Goal: Task Accomplishment & Management: Use online tool/utility

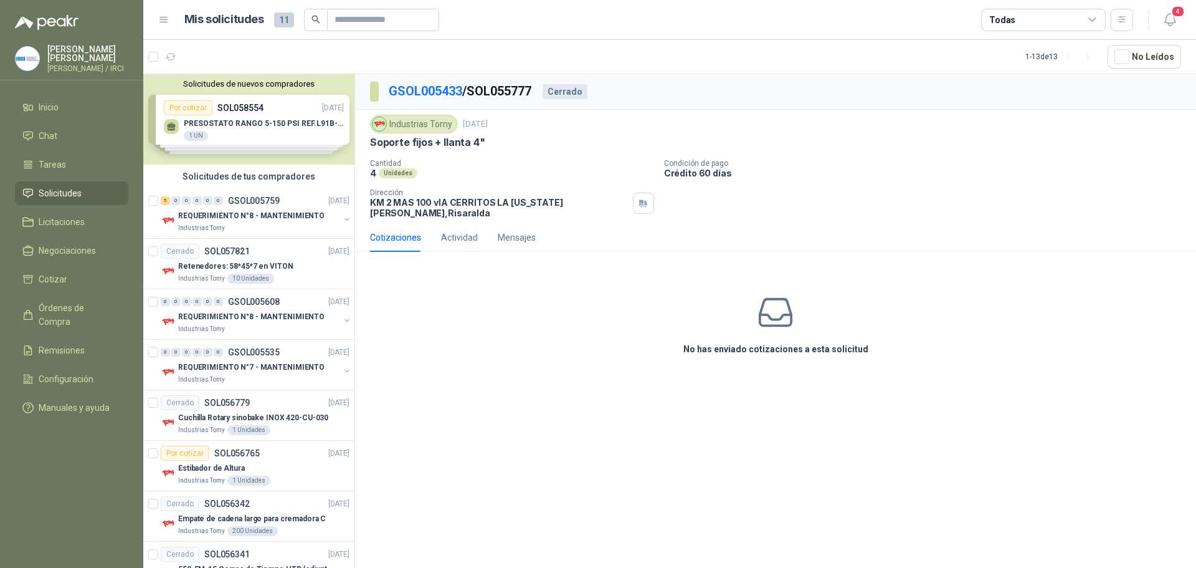
click at [256, 117] on div "Solicitudes de nuevos compradores Por cotizar SOL058554 [DATE] PRESOSTATO RANGO…" at bounding box center [248, 119] width 211 height 90
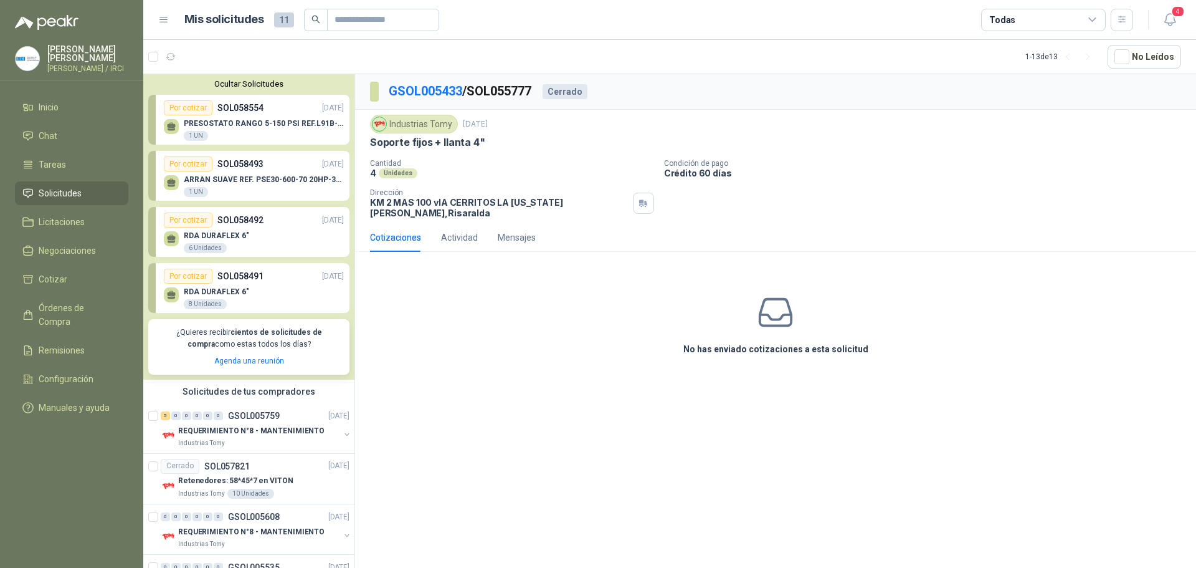
click at [247, 125] on p "PRESOSTATO RANGO 5-150 PSI REF.L91B-1050" at bounding box center [264, 123] width 160 height 9
click at [252, 171] on div "Por cotizar SOL058493 [DATE]" at bounding box center [254, 163] width 180 height 15
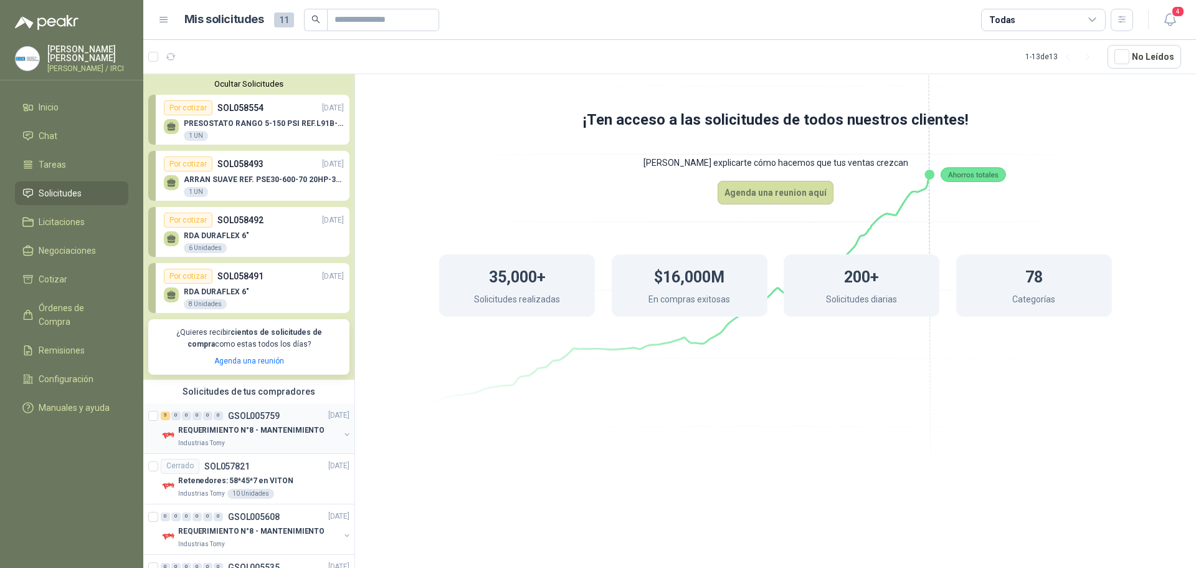
click at [242, 427] on p "REQUERIMIENTO N°8 - MANTENIMIENTO" at bounding box center [251, 430] width 146 height 12
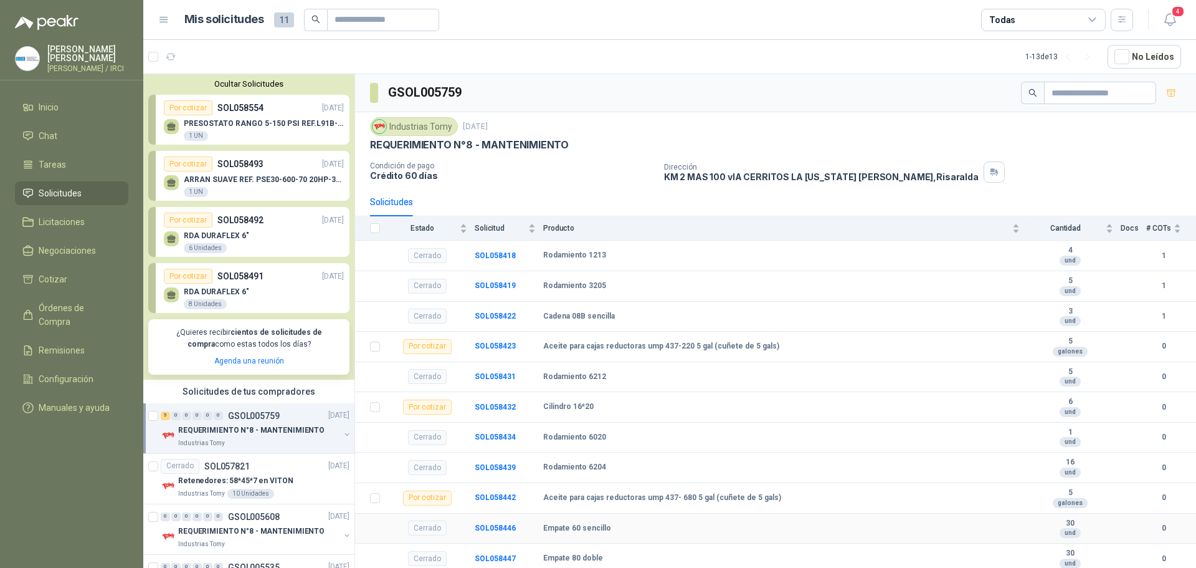
scroll to position [183, 0]
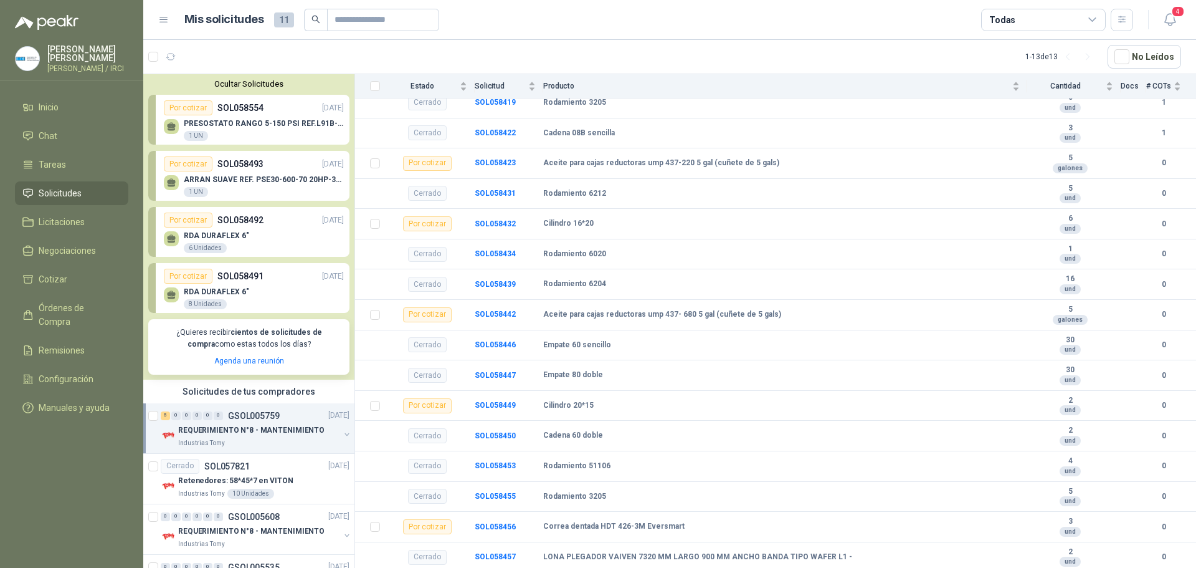
click at [486, 57] on article "1 - 13 de 13 No Leídos" at bounding box center [669, 57] width 1053 height 34
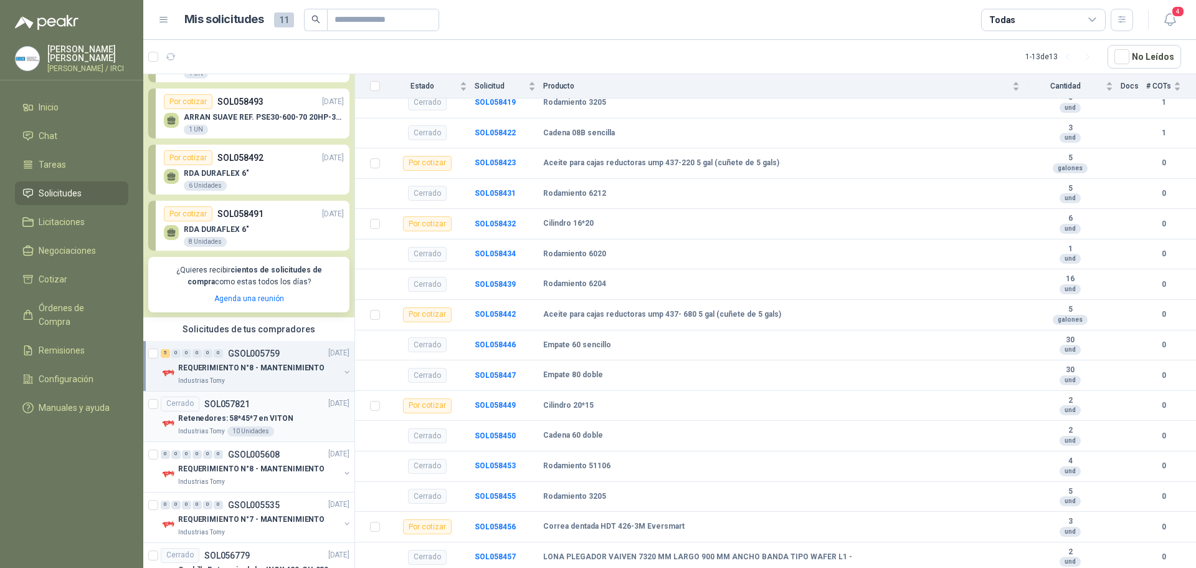
click at [277, 411] on div "Cerrado SOL057821 [DATE]" at bounding box center [255, 403] width 189 height 15
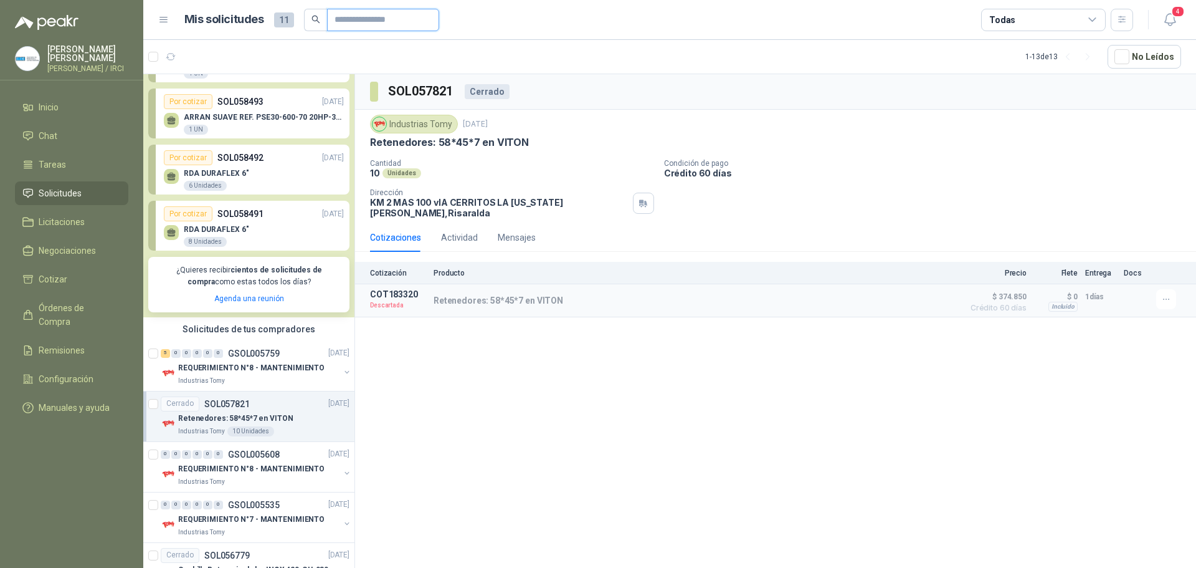
click at [353, 21] on input "text" at bounding box center [378, 19] width 87 height 21
type input "*****"
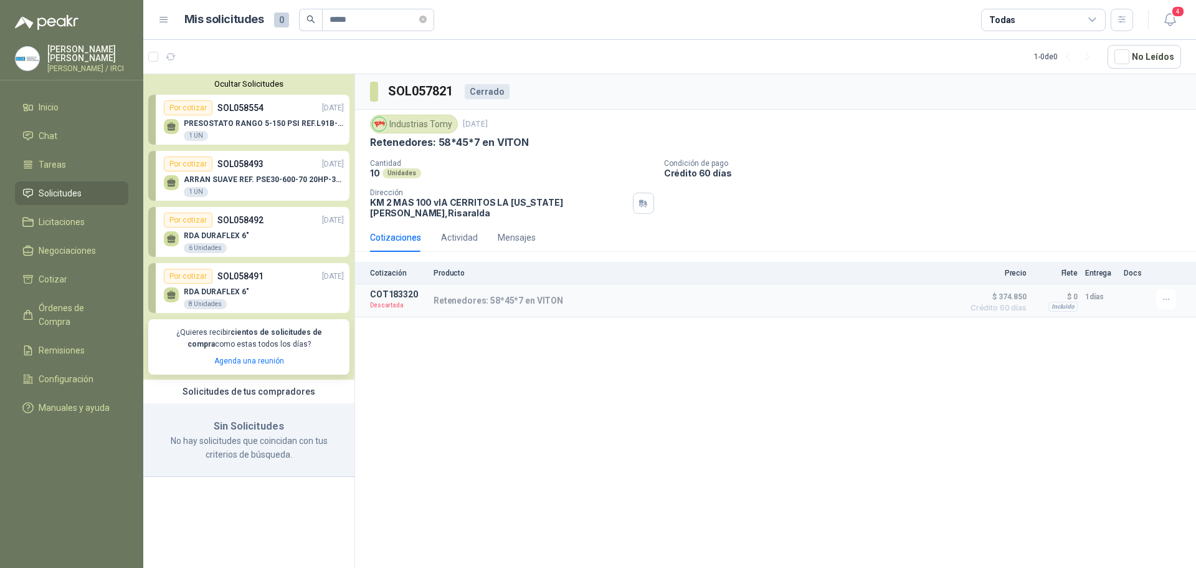
click at [59, 195] on span "Solicitudes" at bounding box center [60, 193] width 43 height 14
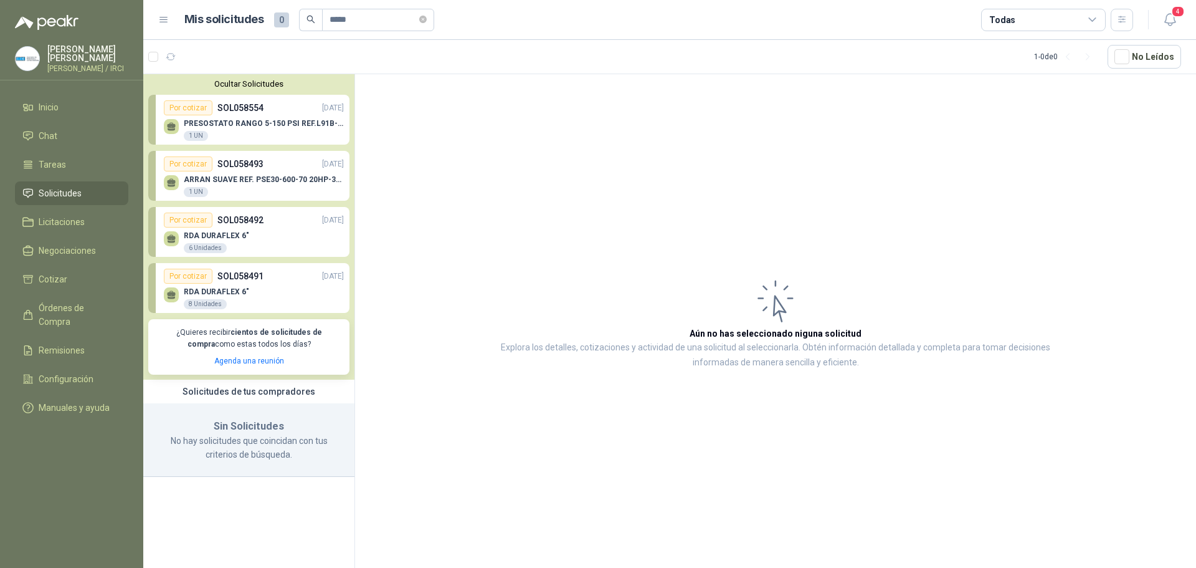
click at [60, 199] on span "Solicitudes" at bounding box center [60, 193] width 43 height 14
click at [61, 191] on link "Solicitudes" at bounding box center [71, 193] width 113 height 24
click at [427, 19] on icon "close-circle" at bounding box center [422, 19] width 7 height 7
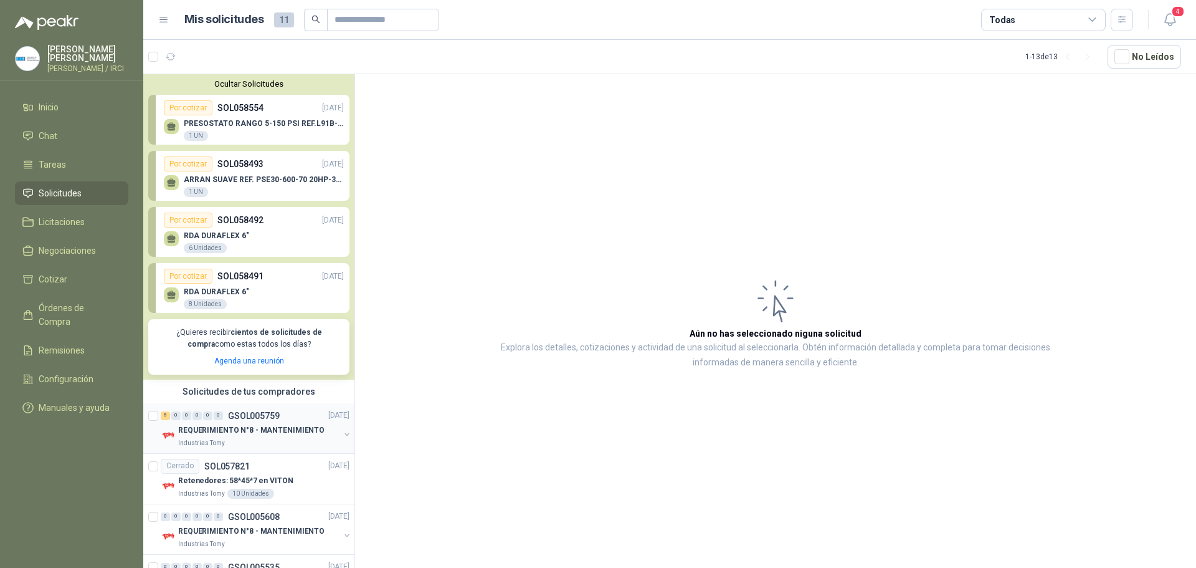
click at [245, 433] on p "REQUERIMIENTO N°8 - MANTENIMIENTO" at bounding box center [251, 430] width 146 height 12
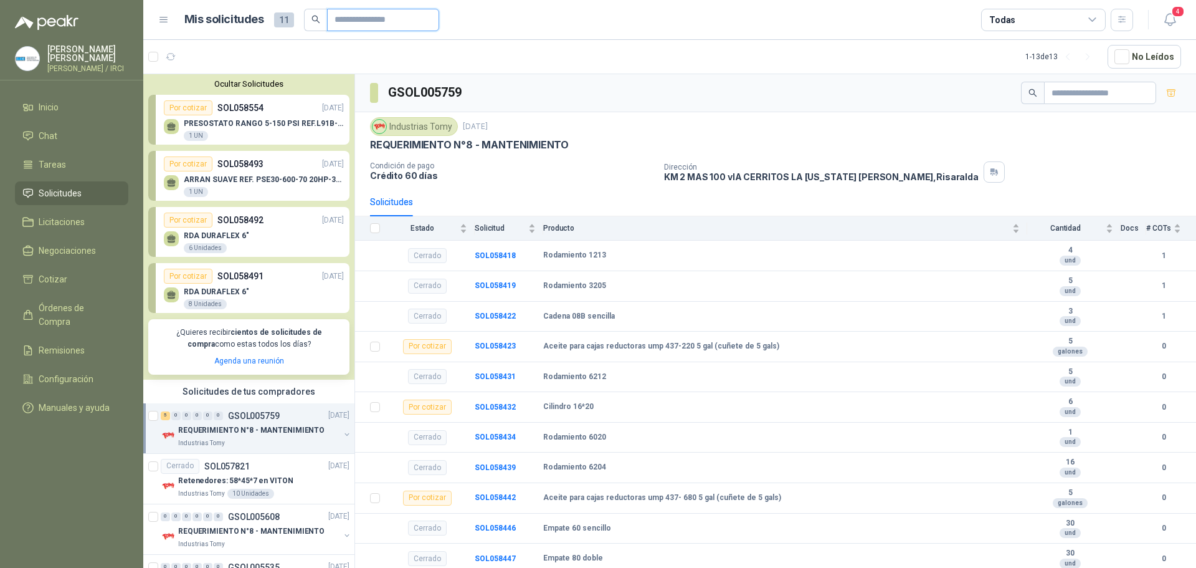
click at [354, 18] on input "text" at bounding box center [378, 19] width 87 height 21
paste input "*********"
type input "*********"
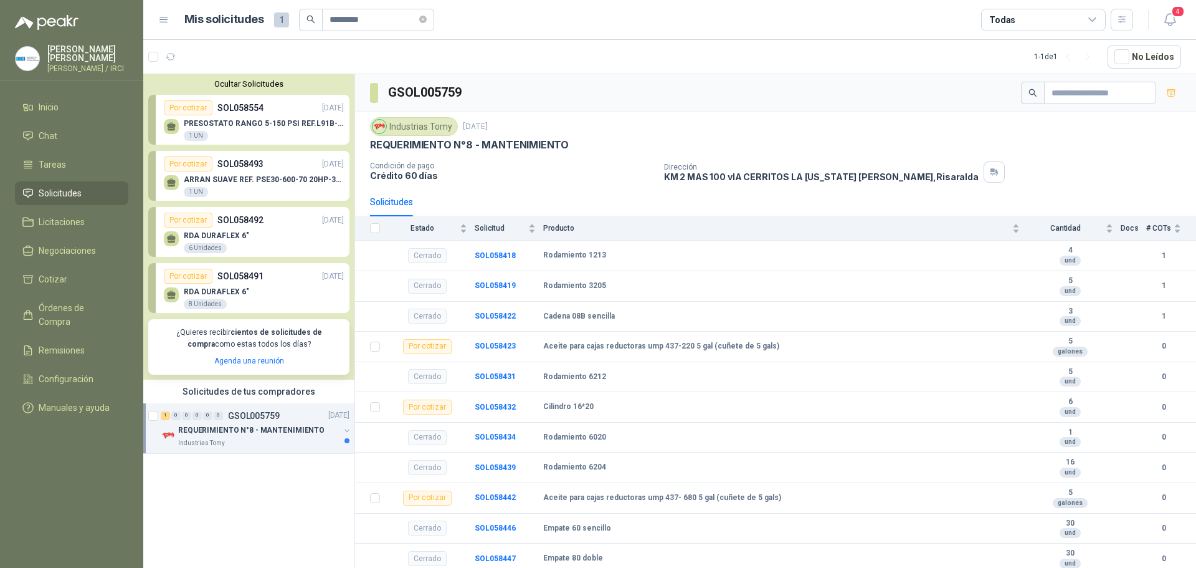
click at [268, 429] on p "REQUERIMIENTO N°8 - MANTENIMIENTO" at bounding box center [251, 430] width 146 height 12
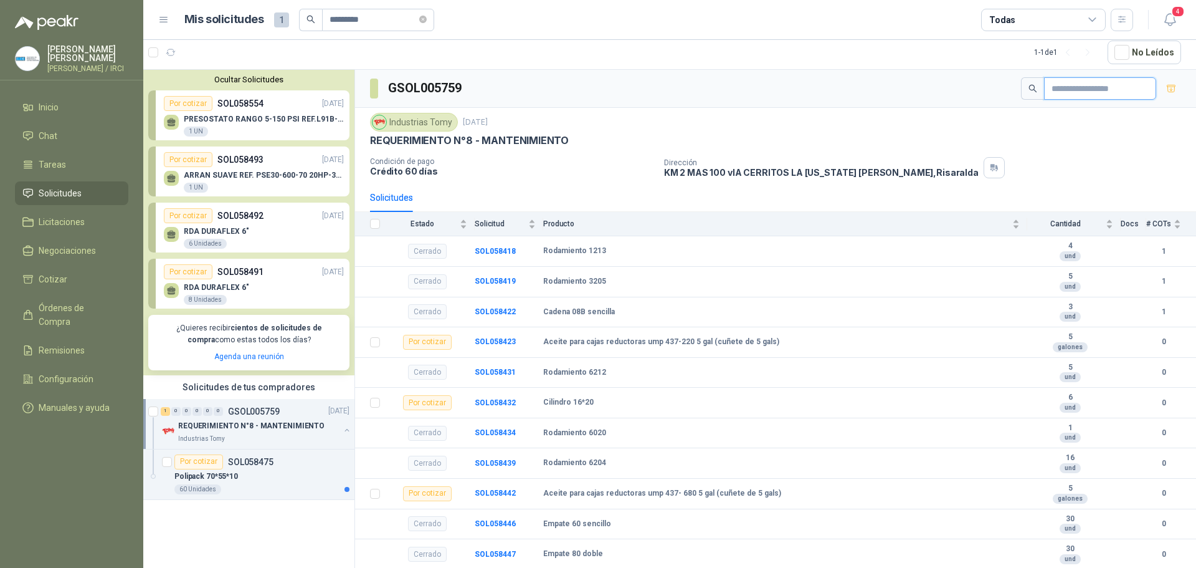
click at [1078, 86] on input "text" at bounding box center [1095, 88] width 87 height 21
paste input "*********"
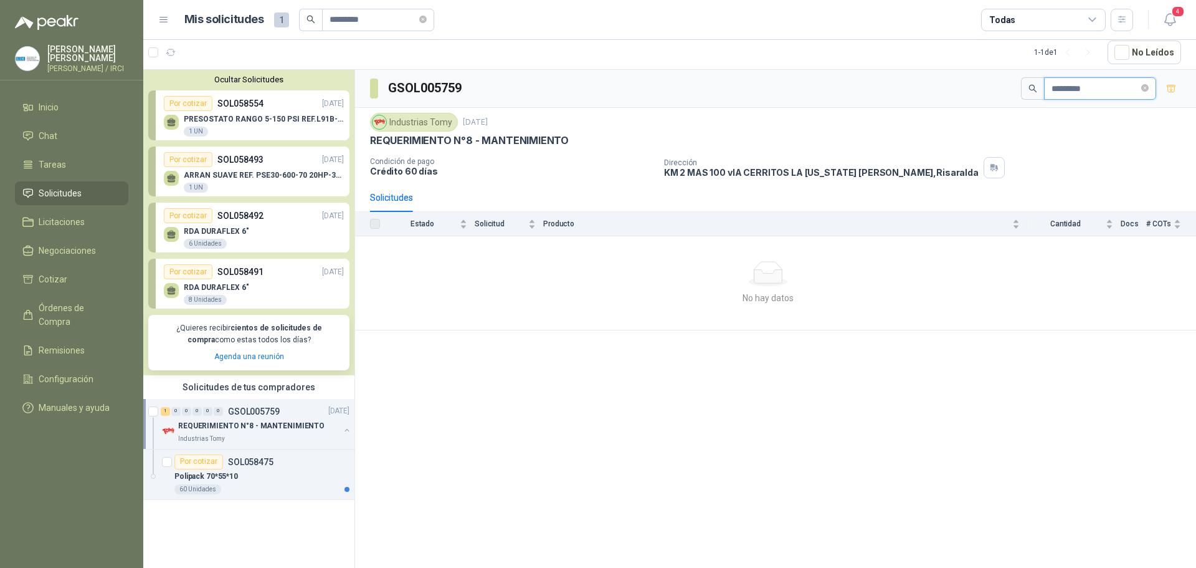
type input "*********"
click at [70, 112] on li "Inicio" at bounding box center [71, 107] width 98 height 14
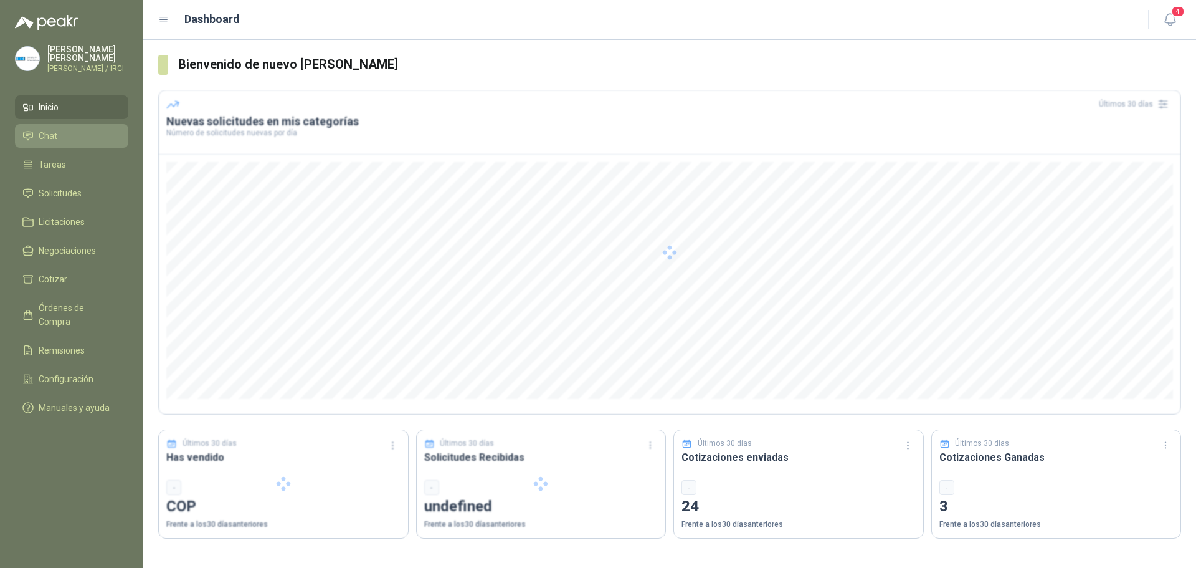
click at [70, 140] on li "Chat" at bounding box center [71, 136] width 98 height 14
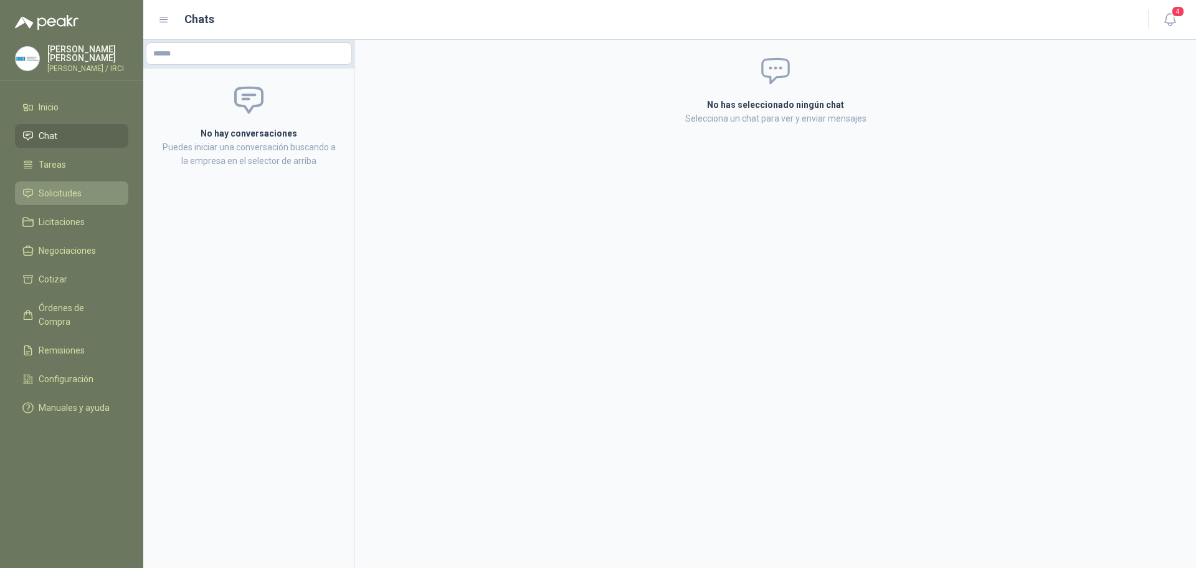
click at [70, 200] on span "Solicitudes" at bounding box center [60, 193] width 43 height 14
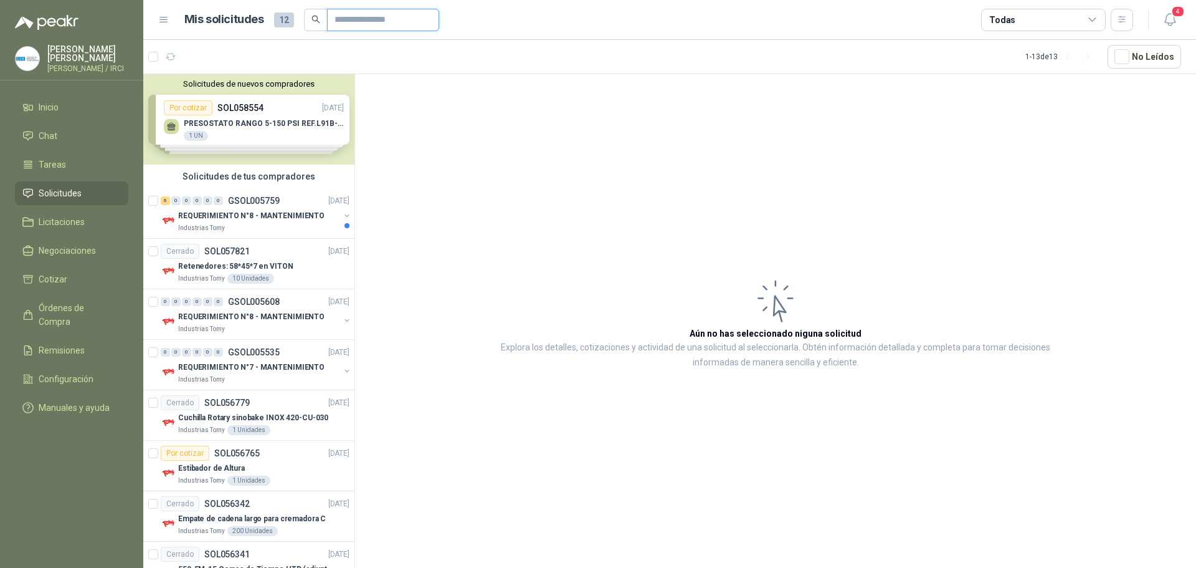
click at [351, 16] on input "text" at bounding box center [378, 19] width 87 height 21
type input "*****"
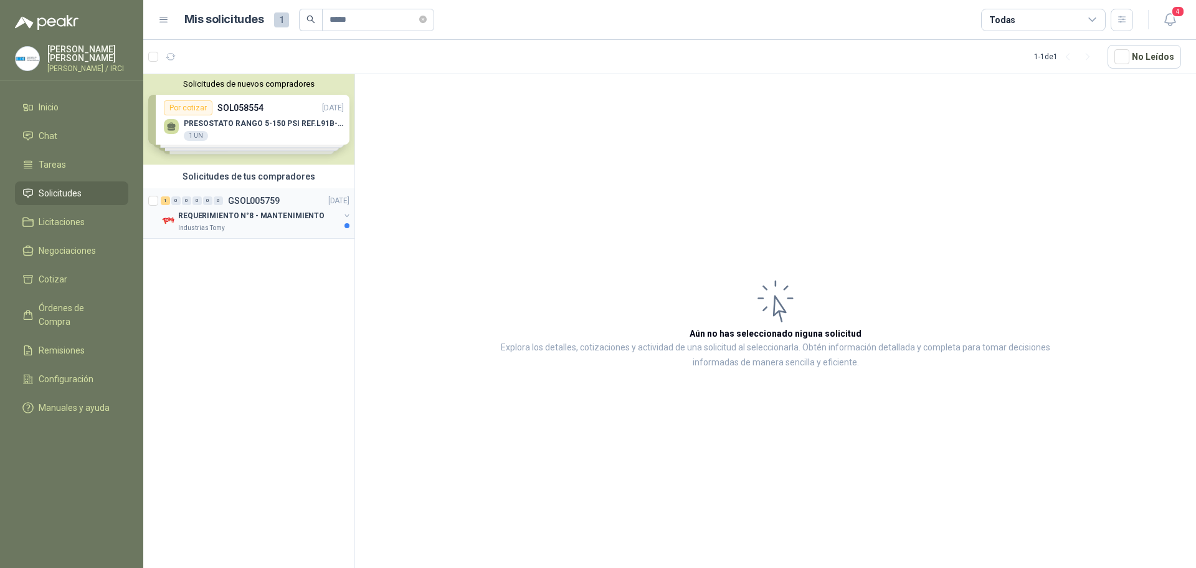
click at [276, 218] on p "REQUERIMIENTO N°8 - MANTENIMIENTO" at bounding box center [251, 216] width 146 height 12
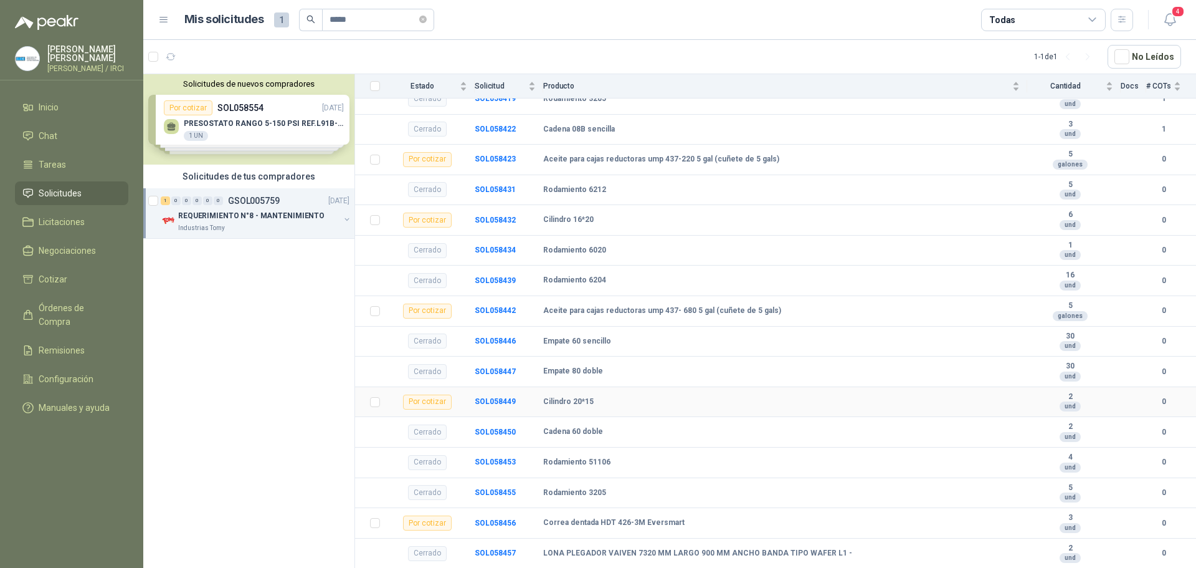
scroll to position [214, 0]
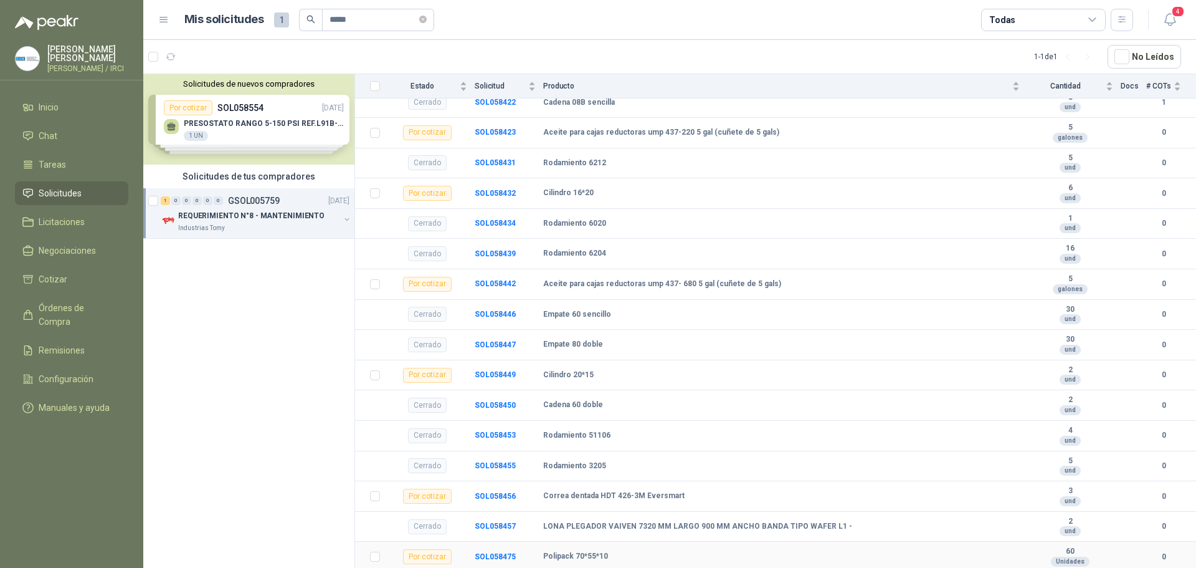
click at [571, 552] on b "Polipack 70*55*10" at bounding box center [575, 556] width 65 height 10
click at [607, 557] on div "Polipack 70*55*10" at bounding box center [781, 556] width 477 height 10
click at [618, 558] on div "Polipack 70*55*10" at bounding box center [781, 556] width 477 height 10
click at [434, 556] on div "Por cotizar" at bounding box center [427, 556] width 49 height 15
click at [430, 555] on div "Por cotizar" at bounding box center [427, 556] width 49 height 15
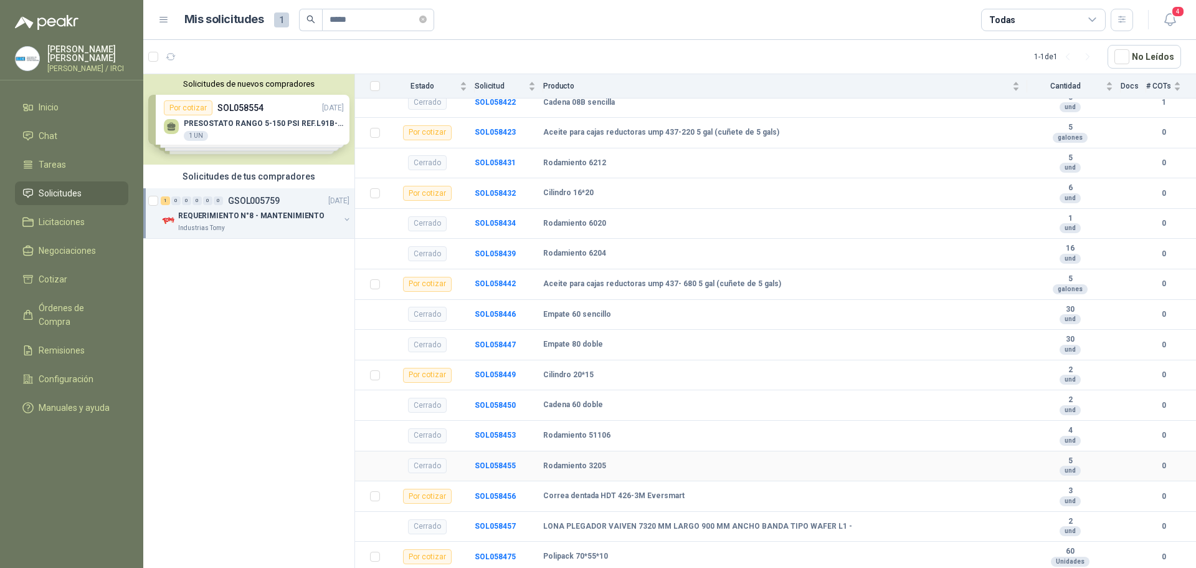
scroll to position [151, 0]
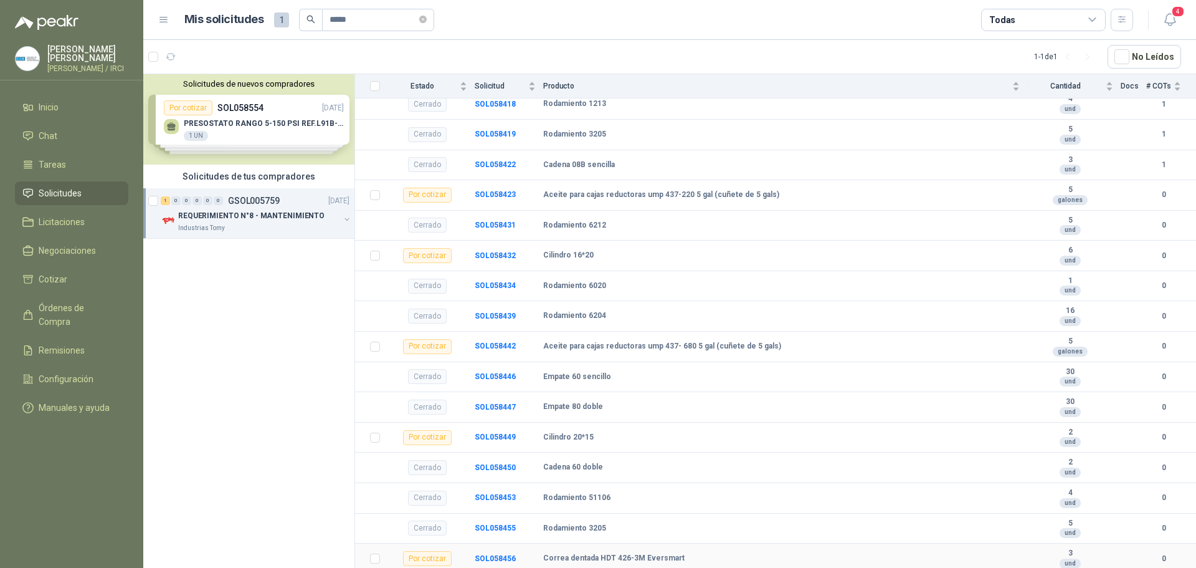
click at [430, 556] on div "Por cotizar" at bounding box center [427, 558] width 49 height 15
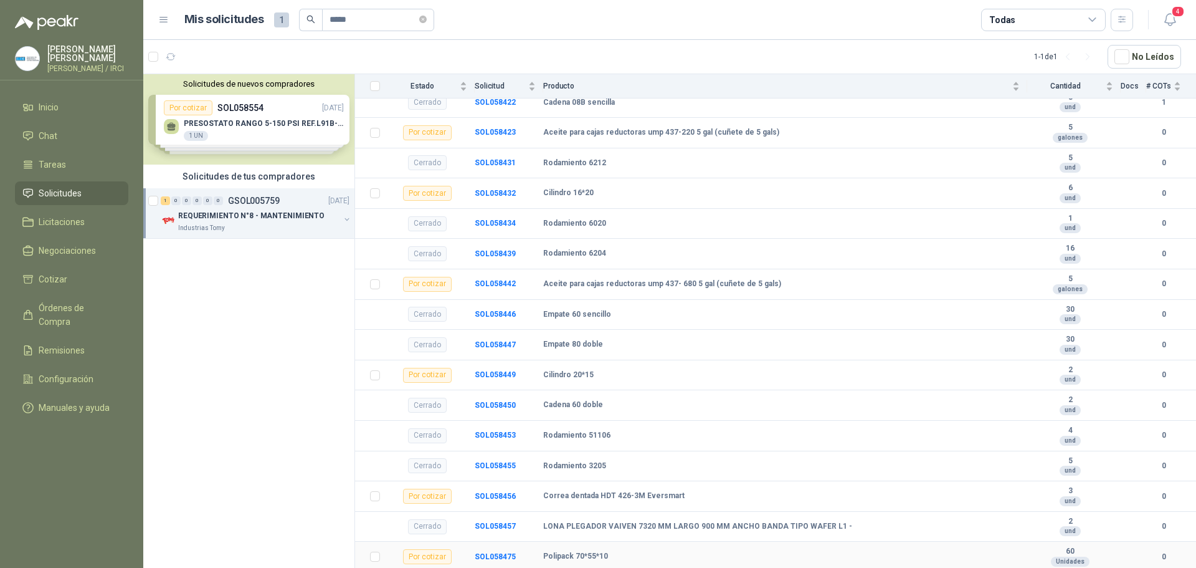
click at [624, 553] on div "Polipack 70*55*10" at bounding box center [781, 556] width 477 height 10
click at [613, 434] on div "Rodamiento 51106" at bounding box center [781, 435] width 477 height 10
click at [440, 556] on div "Por cotizar" at bounding box center [427, 556] width 49 height 15
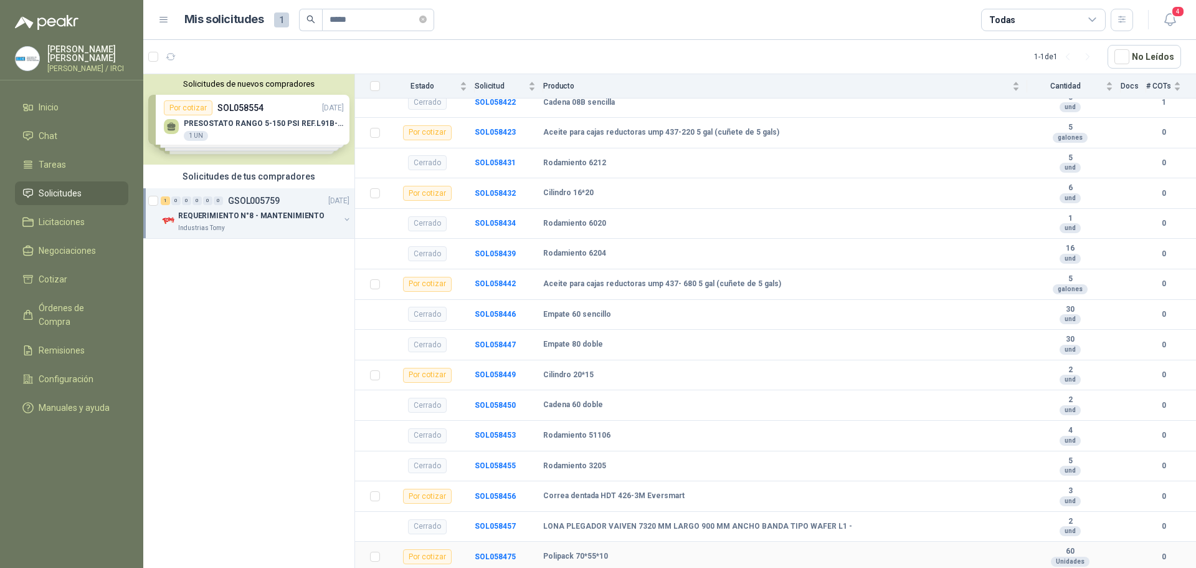
click at [611, 555] on div "Polipack 70*55*10" at bounding box center [781, 556] width 477 height 10
click at [610, 554] on div "Polipack 70*55*10" at bounding box center [781, 556] width 477 height 10
click at [594, 550] on td "Polipack 70*55*10" at bounding box center [785, 556] width 484 height 31
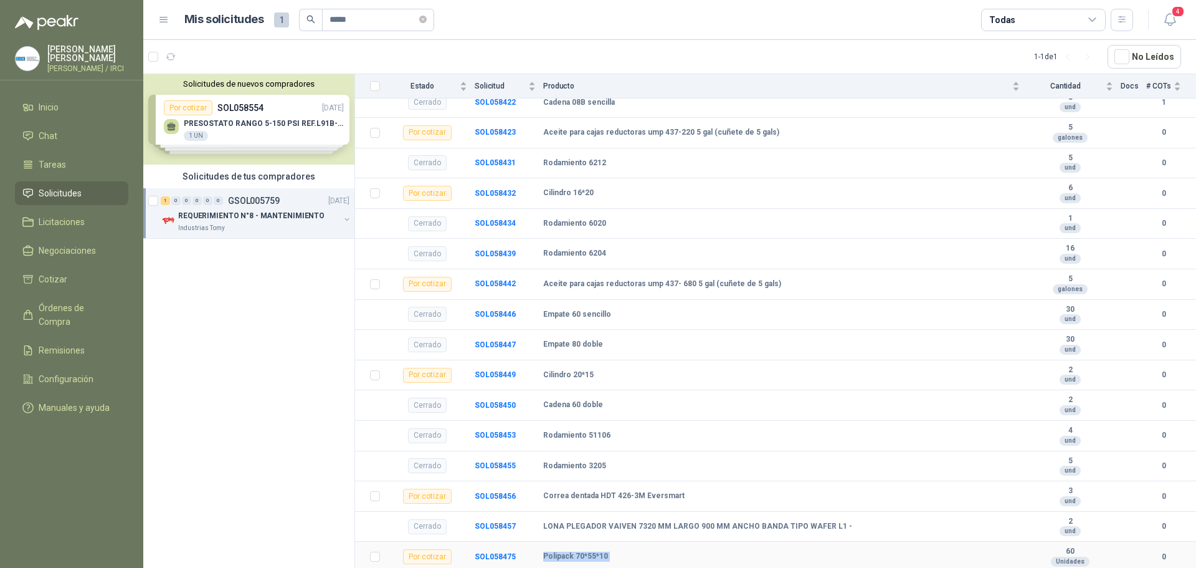
click at [594, 550] on td "Polipack 70*55*10" at bounding box center [785, 556] width 484 height 31
click at [51, 200] on span "Solicitudes" at bounding box center [60, 193] width 43 height 14
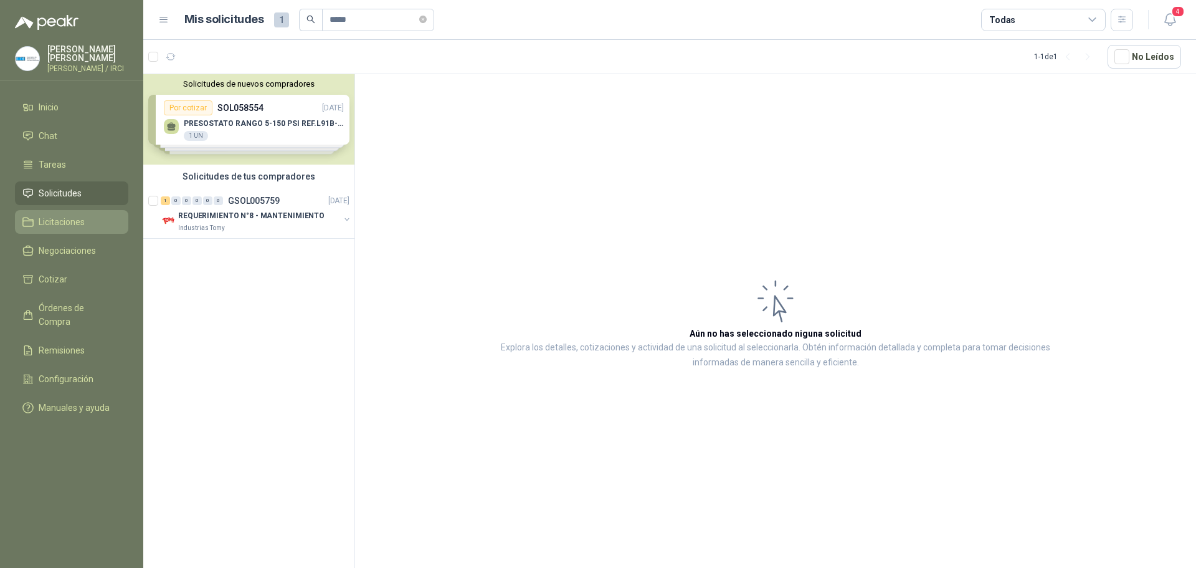
click at [74, 229] on span "Licitaciones" at bounding box center [62, 222] width 46 height 14
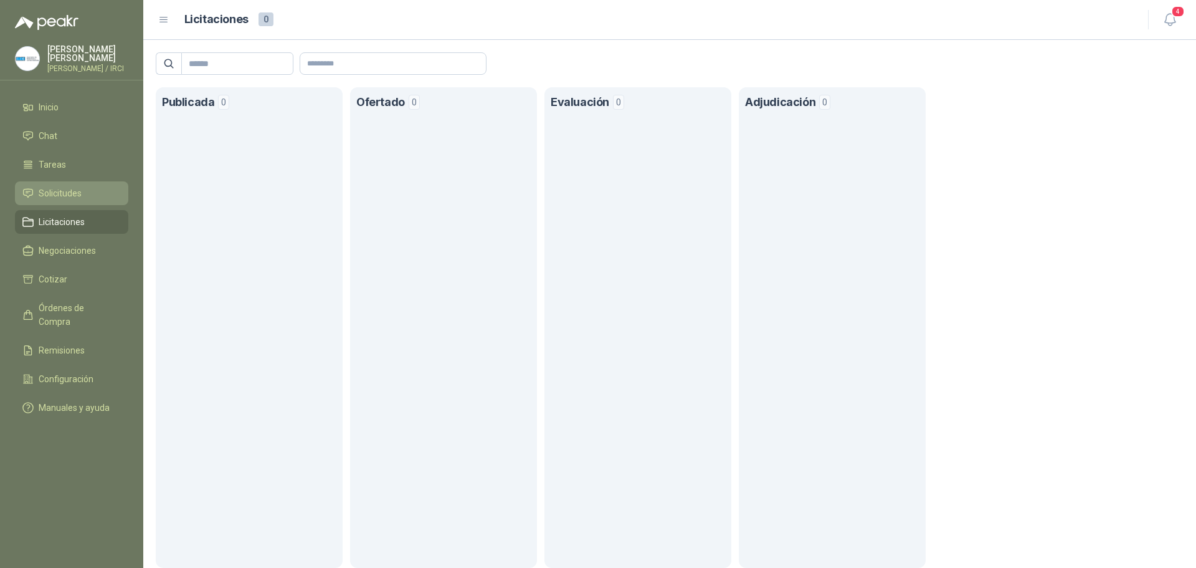
click at [78, 197] on span "Solicitudes" at bounding box center [60, 193] width 43 height 14
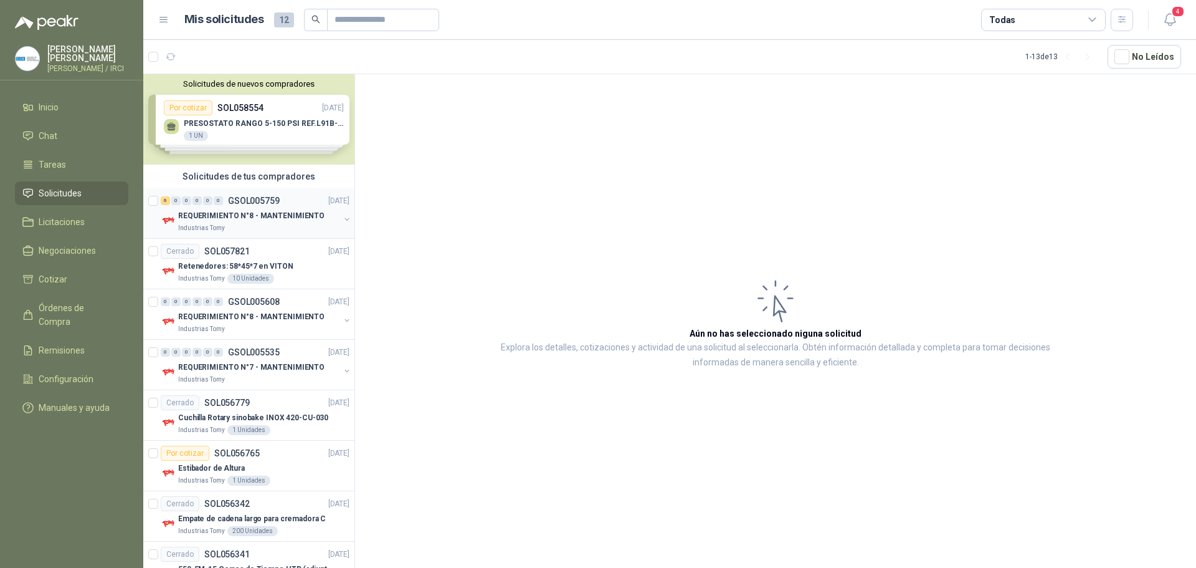
click at [264, 208] on div "REQUERIMIENTO N°8 - MANTENIMIENTO" at bounding box center [258, 215] width 161 height 15
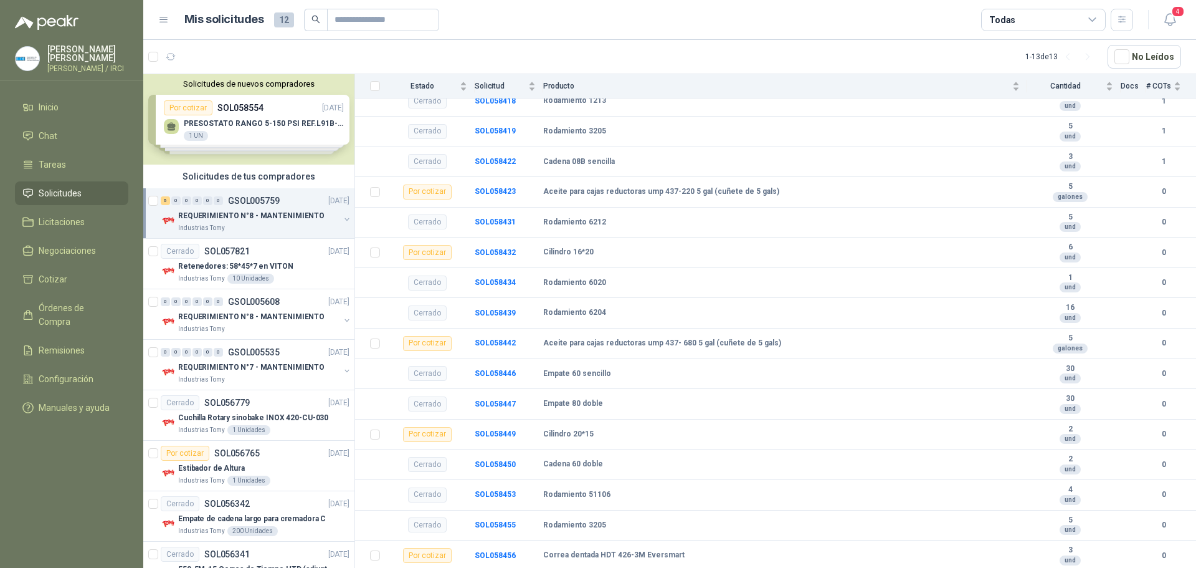
scroll to position [214, 0]
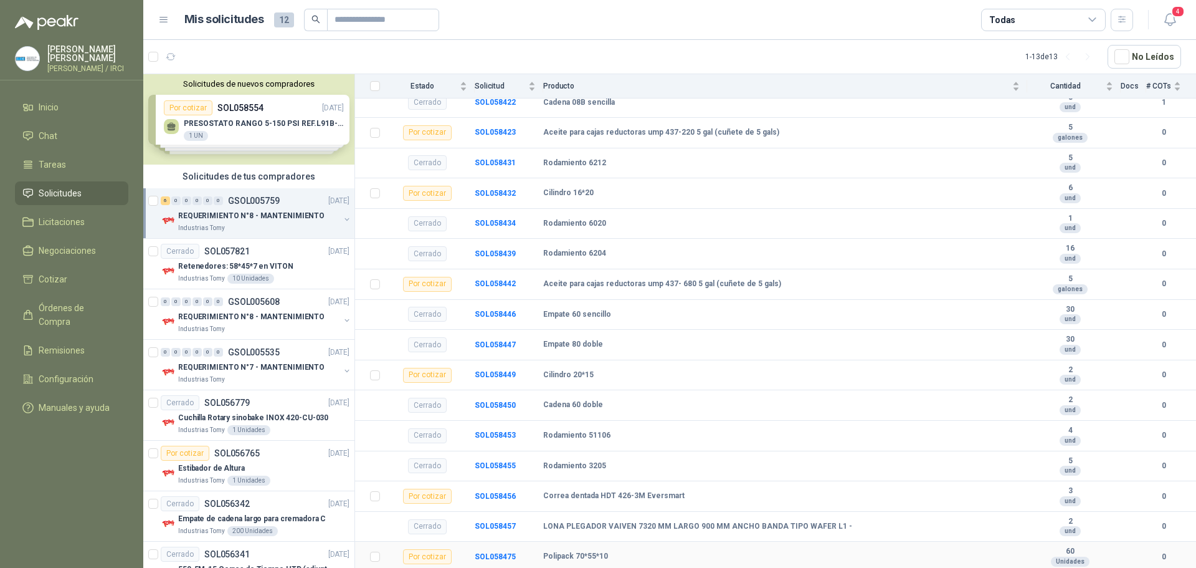
click at [425, 560] on div "Por cotizar" at bounding box center [427, 556] width 49 height 15
click at [404, 554] on div "Por cotizar" at bounding box center [427, 556] width 49 height 15
click at [503, 556] on b "SOL058475" at bounding box center [495, 556] width 41 height 9
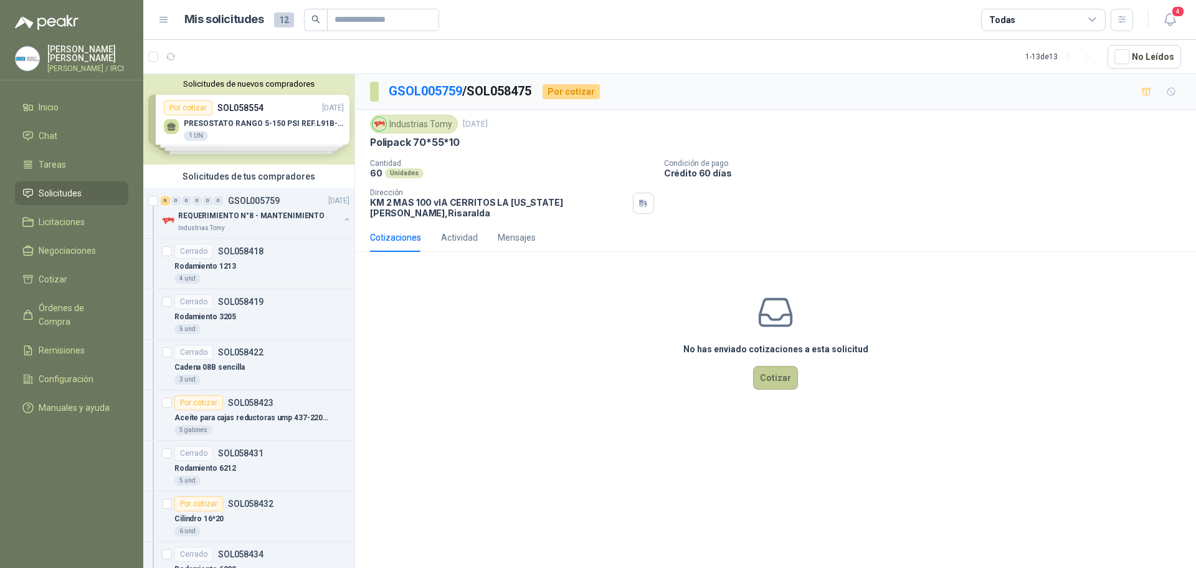
click at [785, 366] on button "Cotizar" at bounding box center [775, 378] width 45 height 24
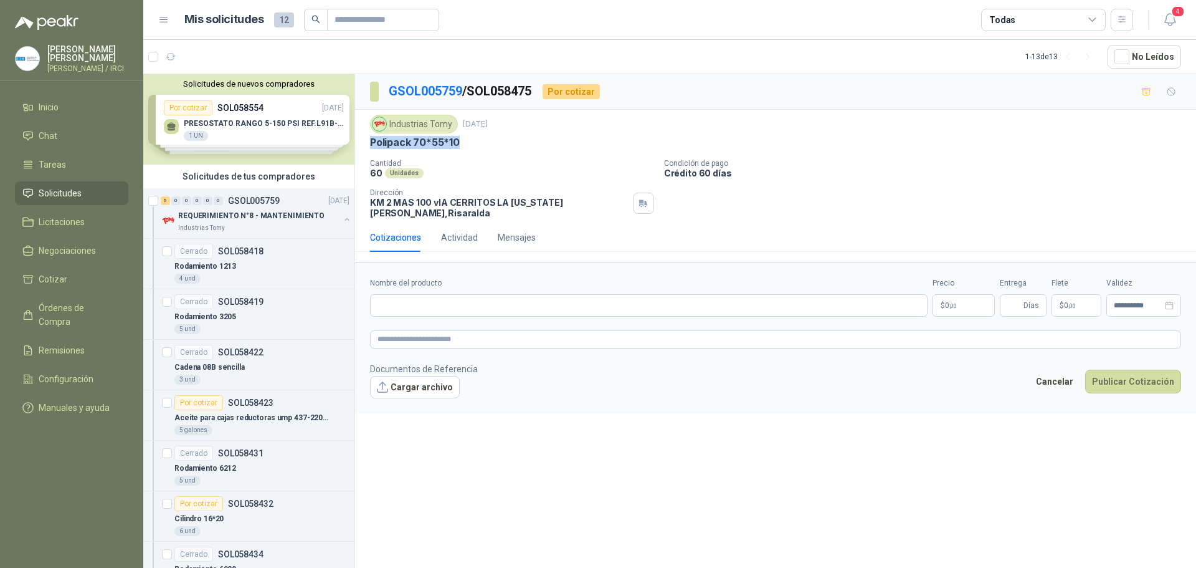
drag, startPoint x: 366, startPoint y: 144, endPoint x: 462, endPoint y: 146, distance: 96.0
click at [462, 146] on div "Industrias Tomy [DATE] Polipack 70*55*10 Cantidad 60 Unidades Condición de pago…" at bounding box center [775, 166] width 841 height 113
copy p "Polipack 70*55*10"
click at [417, 294] on input "Nombre del producto" at bounding box center [649, 305] width 558 height 22
paste input "**********"
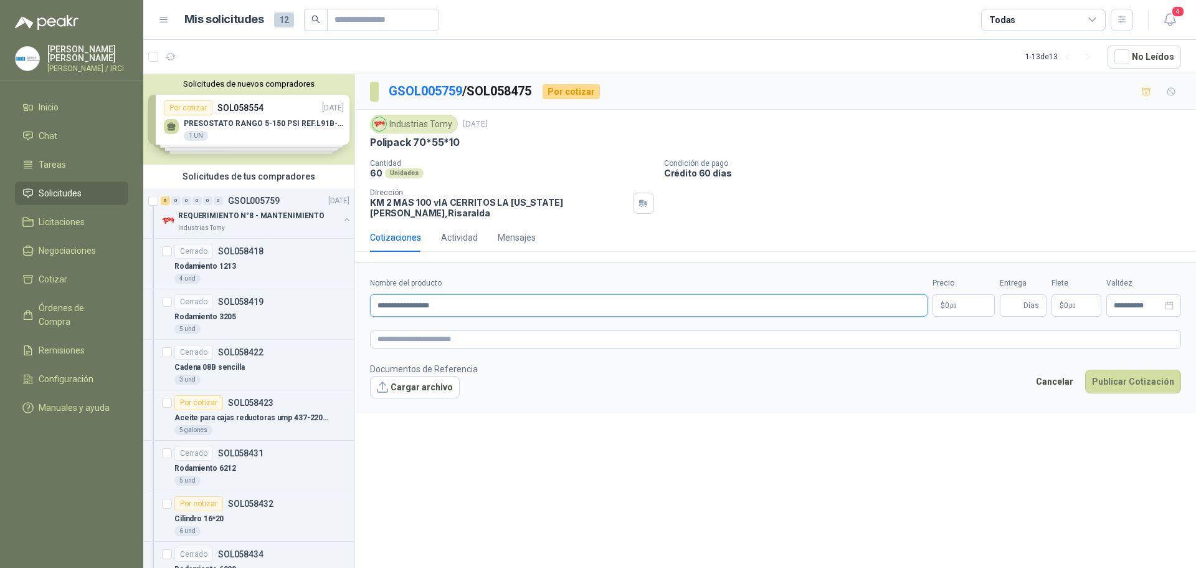
type input "**********"
click at [969, 298] on p "$ 0 ,00" at bounding box center [964, 305] width 62 height 22
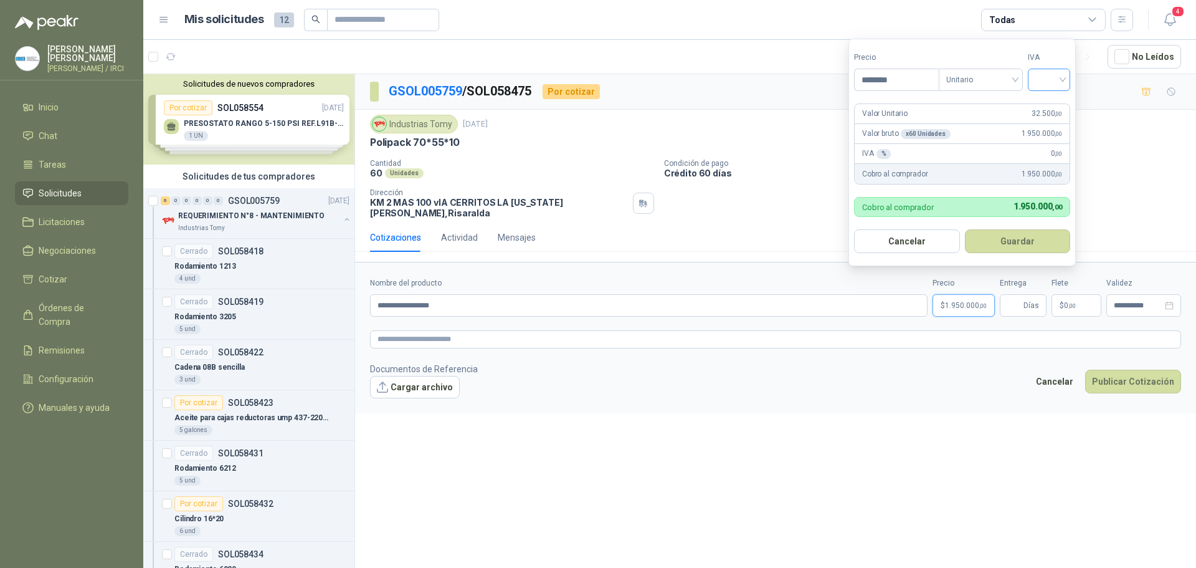
type input "********"
click at [1058, 84] on input "search" at bounding box center [1048, 78] width 27 height 19
click at [1041, 107] on div "19%" at bounding box center [1051, 105] width 23 height 14
click at [1014, 244] on button "Guardar" at bounding box center [1019, 241] width 107 height 24
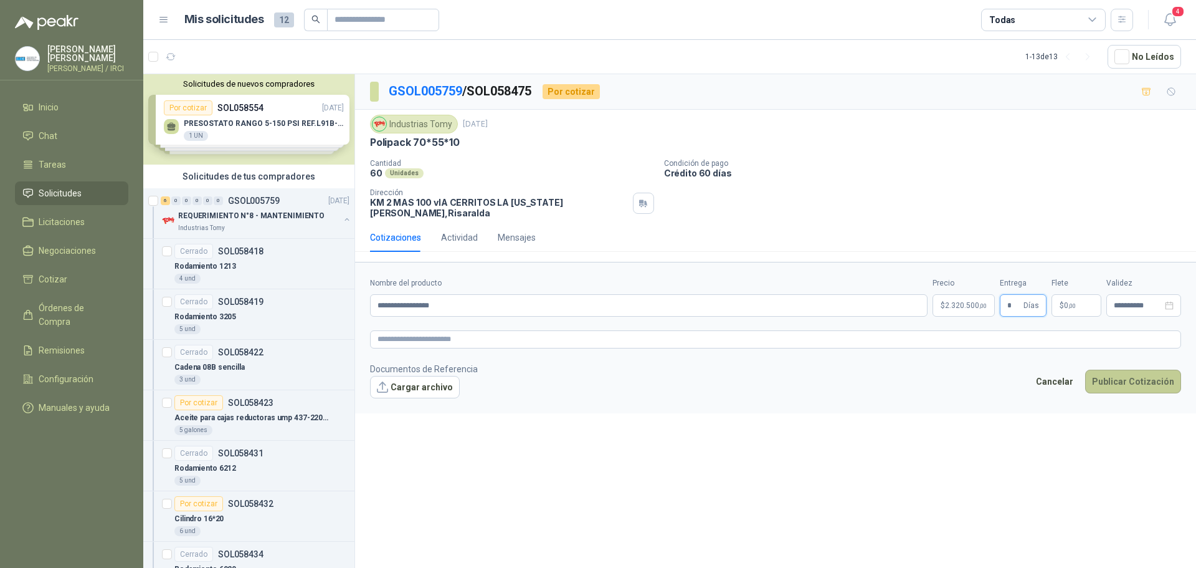
type input "*"
click at [1130, 369] on button "Publicar Cotización" at bounding box center [1133, 381] width 96 height 24
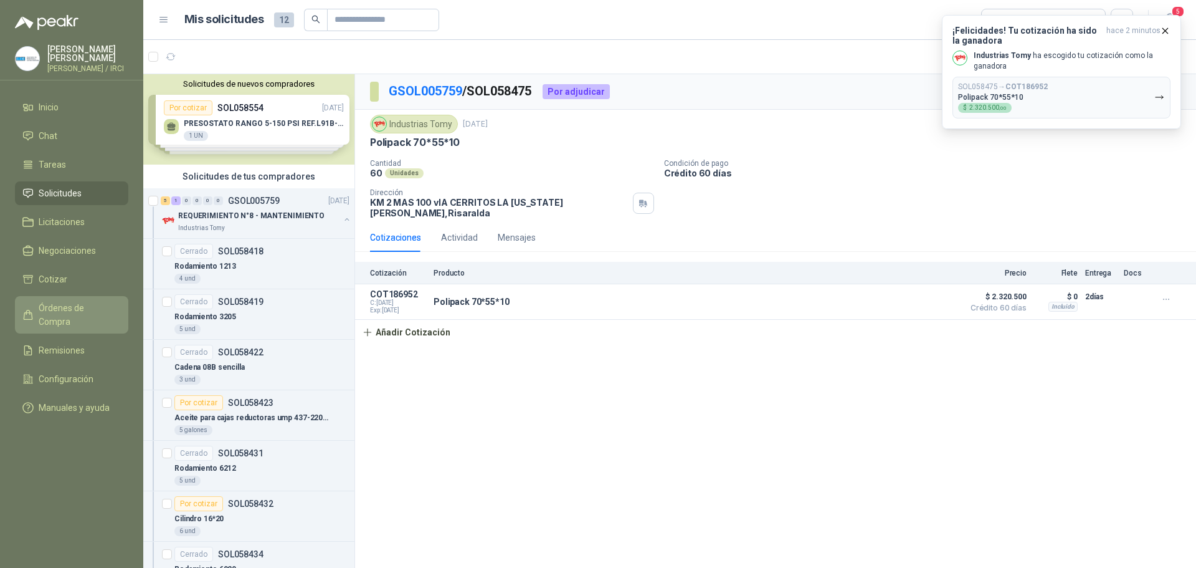
click at [62, 311] on span "Órdenes de Compra" at bounding box center [78, 314] width 78 height 27
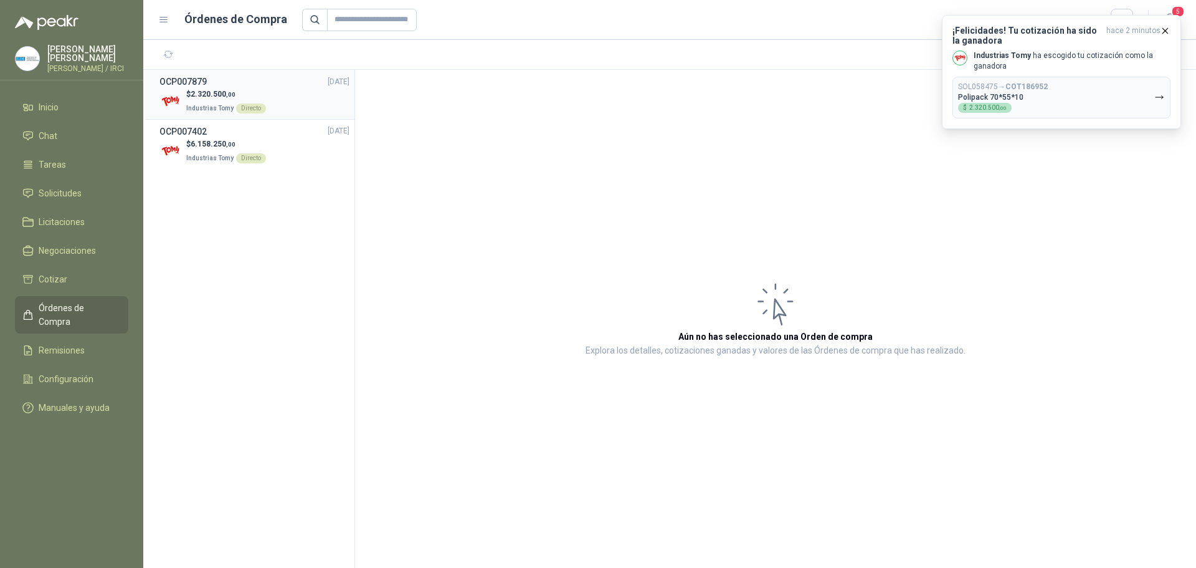
click at [242, 82] on div "OCP007879 [DATE]" at bounding box center [254, 82] width 190 height 14
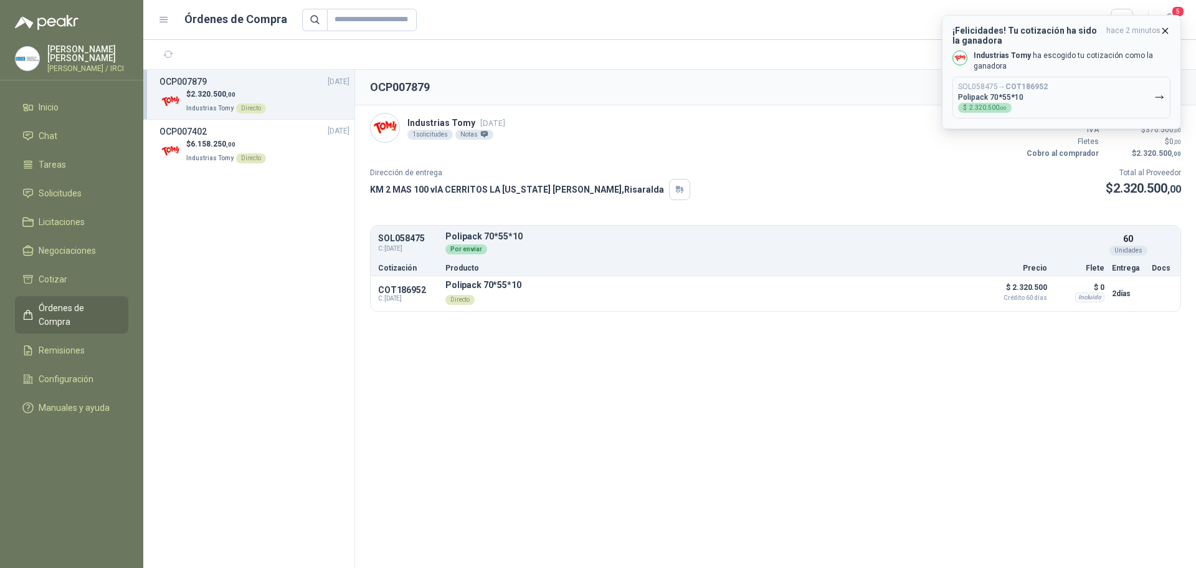
click at [1163, 30] on icon "button" at bounding box center [1165, 31] width 11 height 11
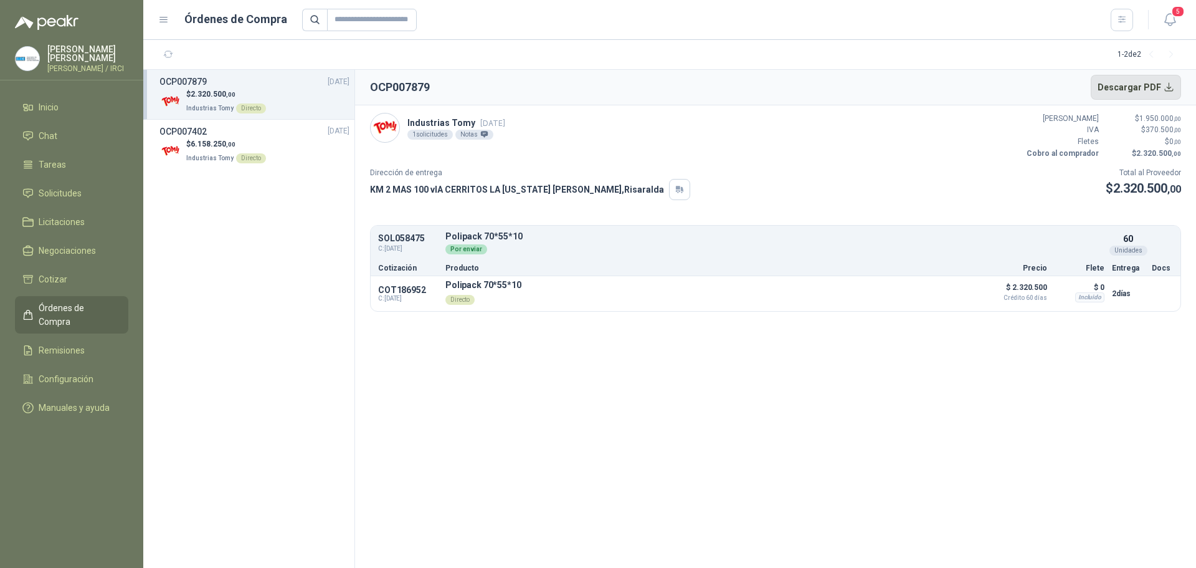
click at [1150, 82] on button "Descargar PDF" at bounding box center [1136, 87] width 91 height 25
click at [52, 110] on span "Inicio" at bounding box center [49, 107] width 20 height 14
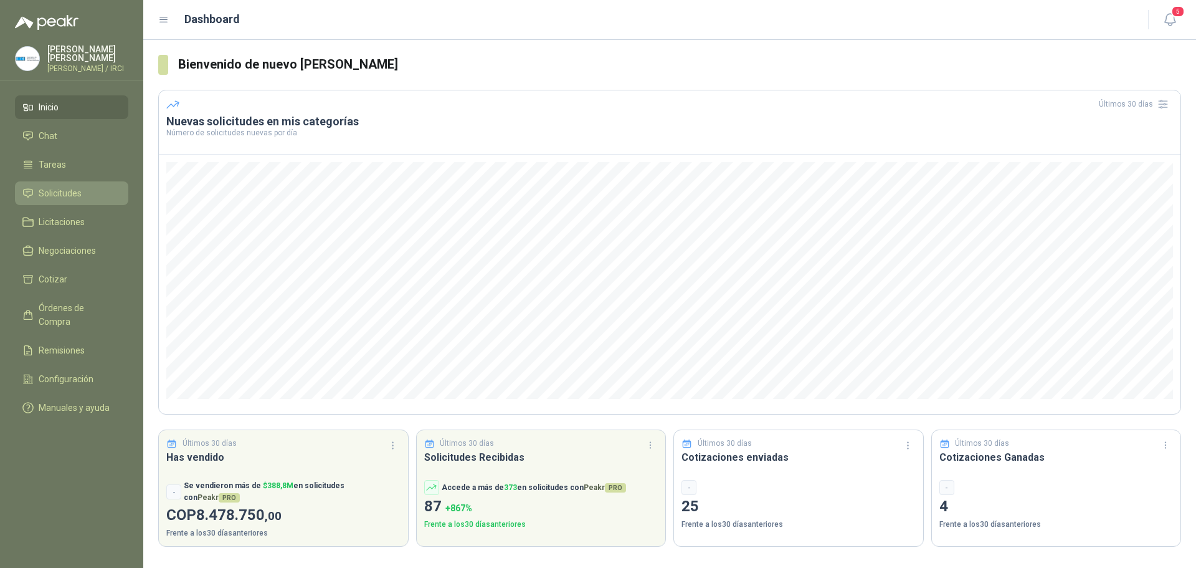
click at [52, 200] on span "Solicitudes" at bounding box center [60, 193] width 43 height 14
